Goal: Book appointment/travel/reservation

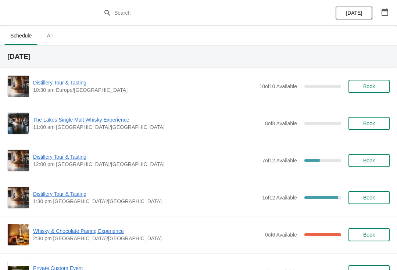
click at [89, 154] on span "Distillery Tour & Tasting" at bounding box center [145, 156] width 225 height 7
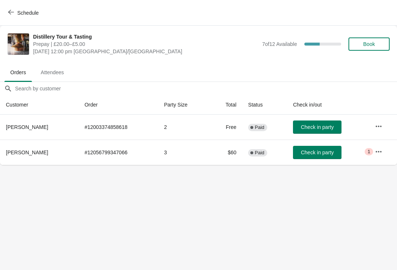
click at [375, 44] on span "Book" at bounding box center [369, 44] width 28 height 6
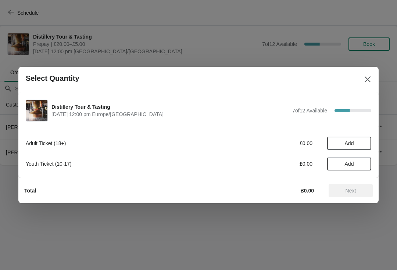
click at [354, 141] on span "Add" at bounding box center [348, 143] width 31 height 6
click at [367, 139] on div "Adult Ticket (18+) £20.00 1" at bounding box center [198, 143] width 345 height 13
click at [361, 140] on icon at bounding box center [362, 144] width 8 height 8
click at [360, 190] on span "Next" at bounding box center [350, 191] width 32 height 6
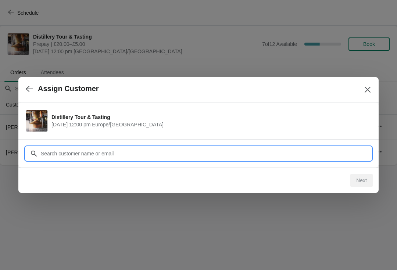
click at [152, 154] on input "Customer" at bounding box center [205, 153] width 331 height 13
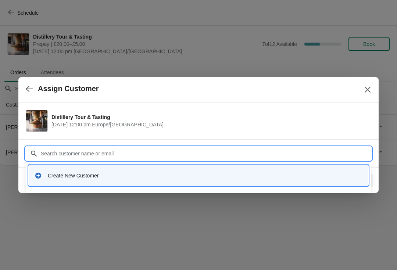
click at [84, 174] on div "Create New Customer" at bounding box center [205, 175] width 314 height 7
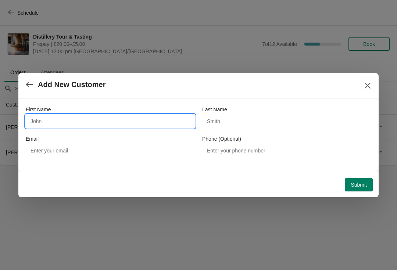
click at [81, 118] on input "First Name" at bounding box center [110, 121] width 169 height 13
type input "[PERSON_NAME]"
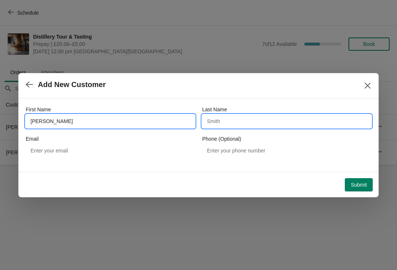
click at [255, 122] on input "Last Name" at bounding box center [286, 121] width 169 height 13
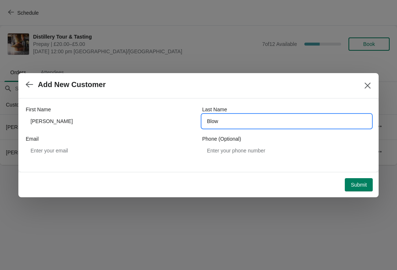
type input "Blow"
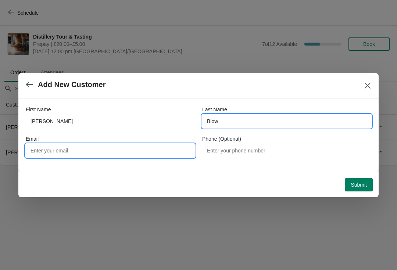
click at [115, 149] on input "Email" at bounding box center [110, 150] width 169 height 13
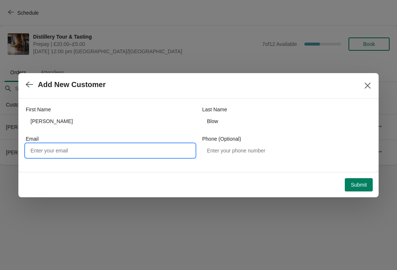
click at [96, 149] on input "Email" at bounding box center [110, 150] width 169 height 13
type input "[EMAIL_ADDRESS][DOMAIN_NAME]"
click at [362, 182] on span "Submit" at bounding box center [358, 185] width 16 height 6
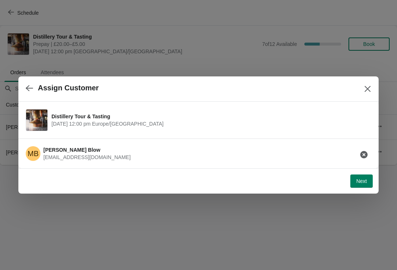
click at [362, 179] on span "Next" at bounding box center [361, 181] width 11 height 6
